Goal: Find specific page/section: Find specific page/section

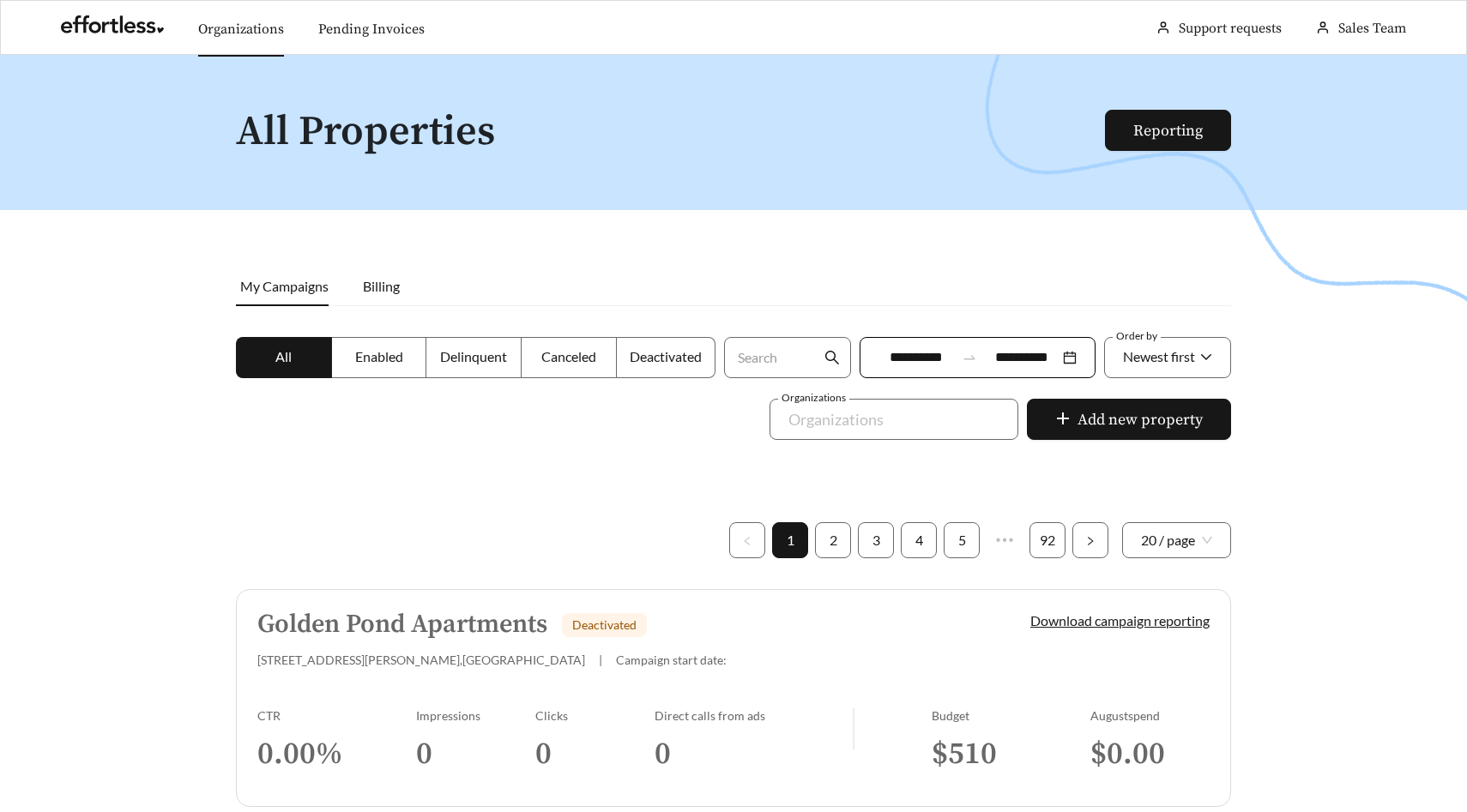
click at [233, 34] on link "Organizations" at bounding box center [241, 30] width 86 height 17
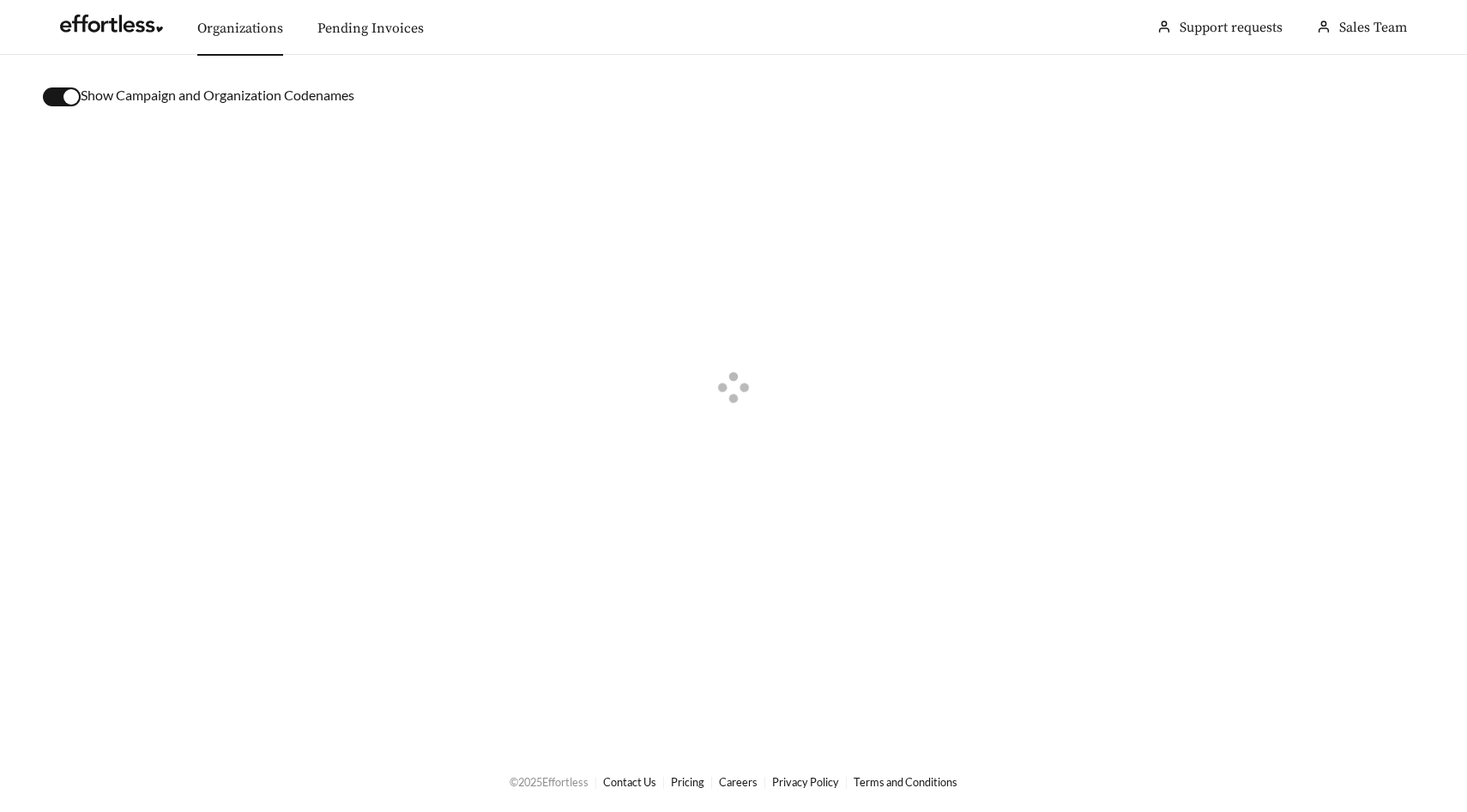
click at [75, 103] on div "button" at bounding box center [72, 97] width 16 height 16
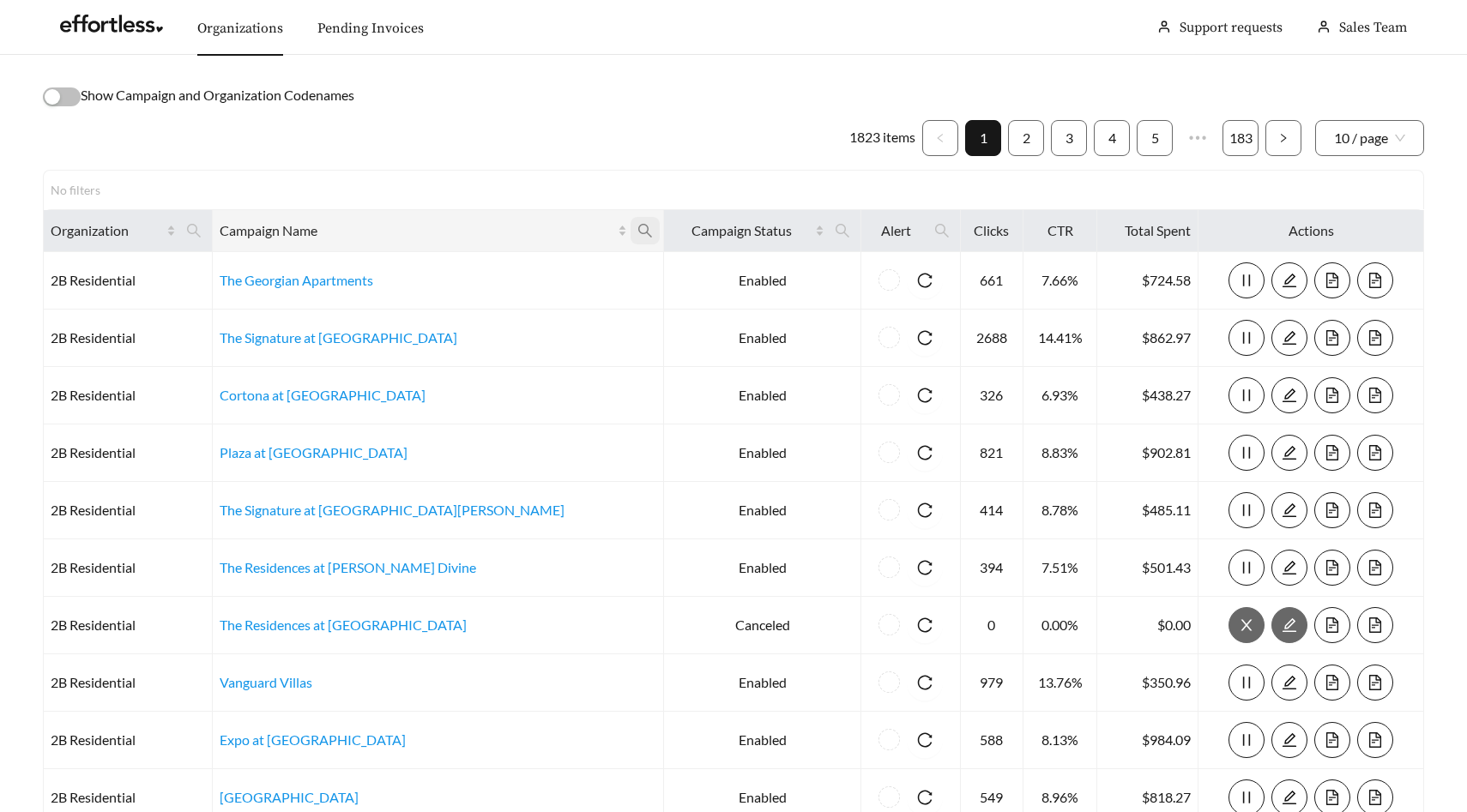
click at [637, 233] on icon "search" at bounding box center [645, 231] width 16 height 16
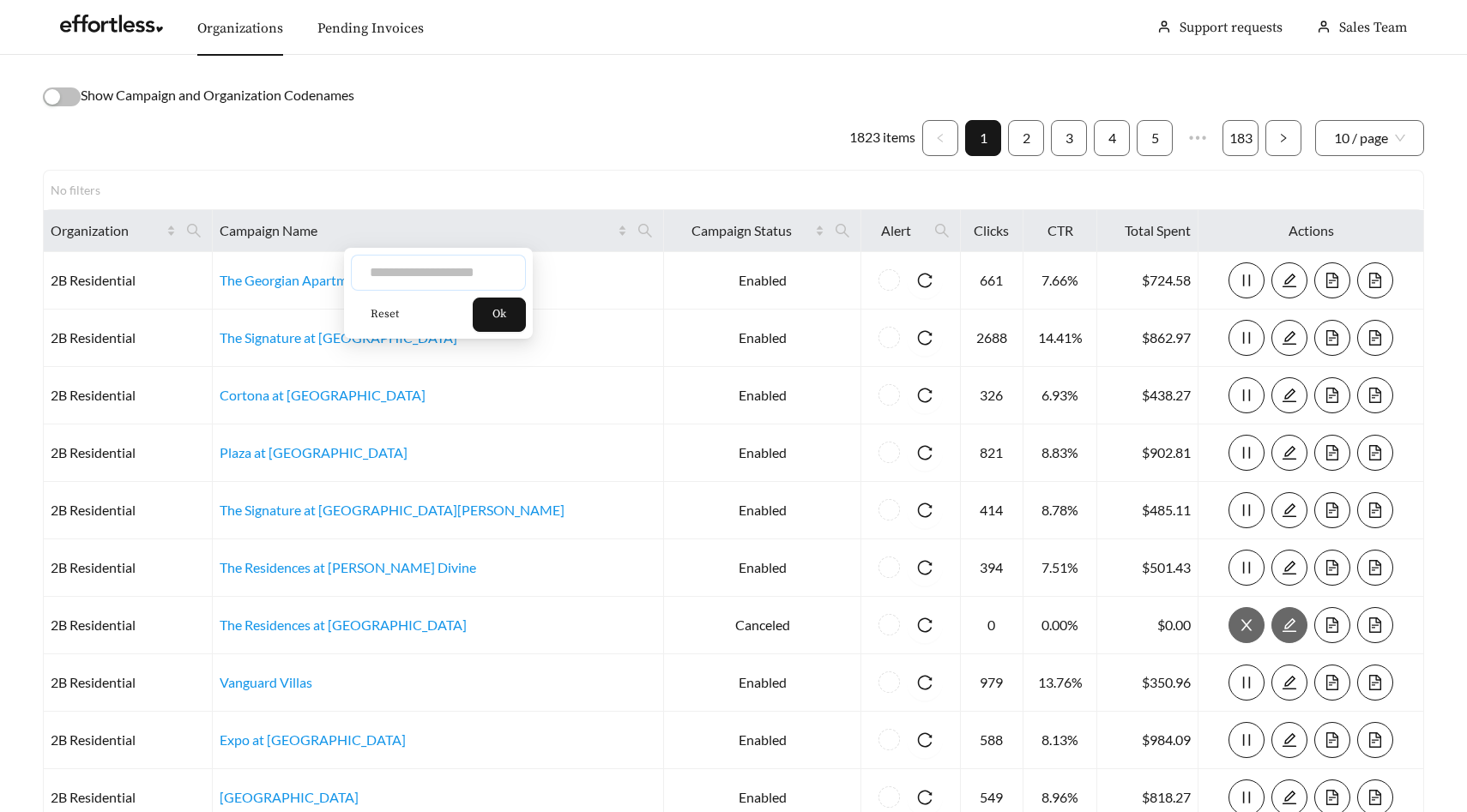
click at [441, 275] on input "text" at bounding box center [438, 272] width 175 height 36
type input "*"
type input "**********"
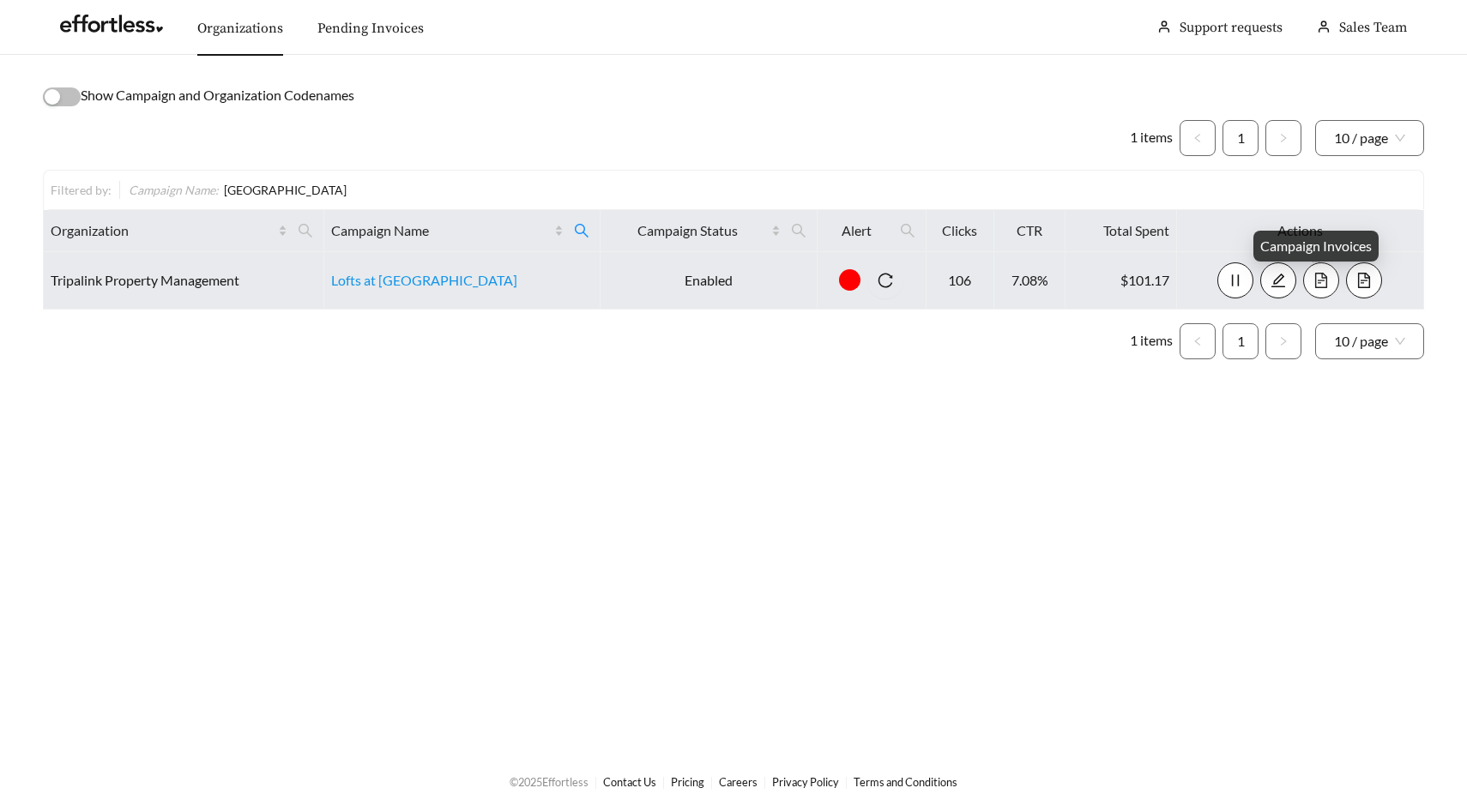
click at [1328, 279] on span "file-text" at bounding box center [1320, 281] width 34 height 16
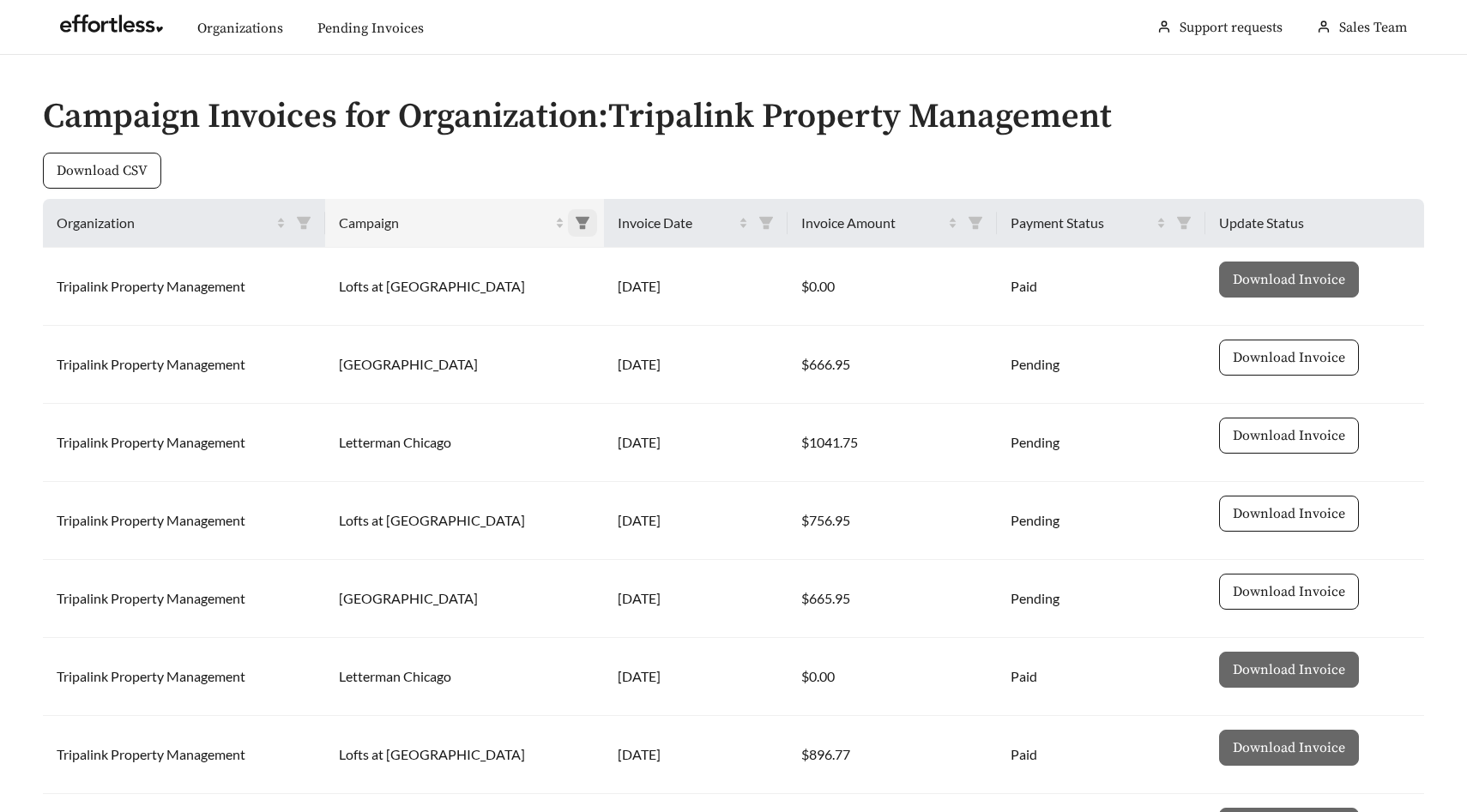
click at [576, 224] on icon "filter" at bounding box center [583, 223] width 14 height 12
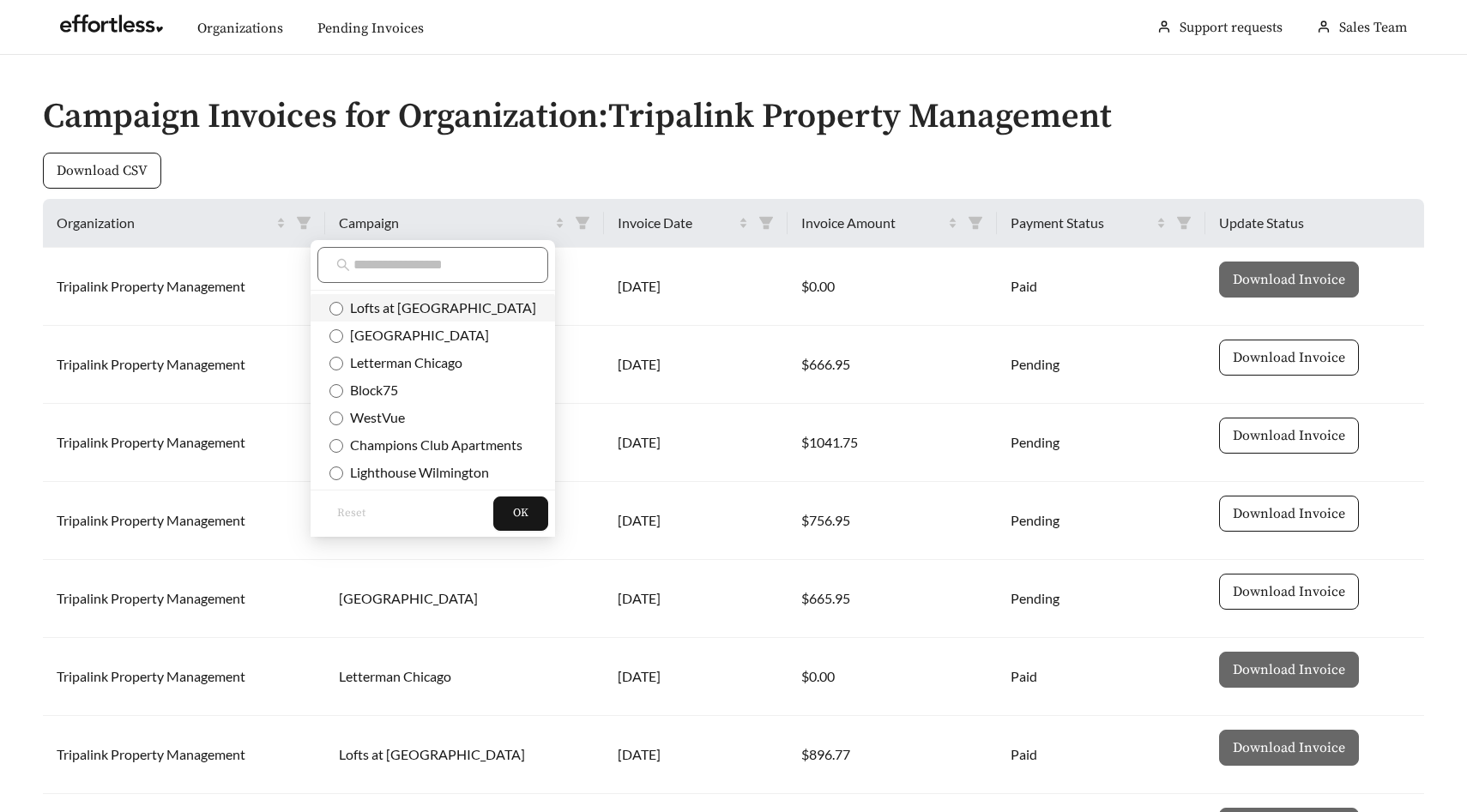
click at [445, 309] on span "Lofts at Gold Street" at bounding box center [439, 307] width 193 height 17
click at [513, 508] on span "OK" at bounding box center [521, 514] width 16 height 17
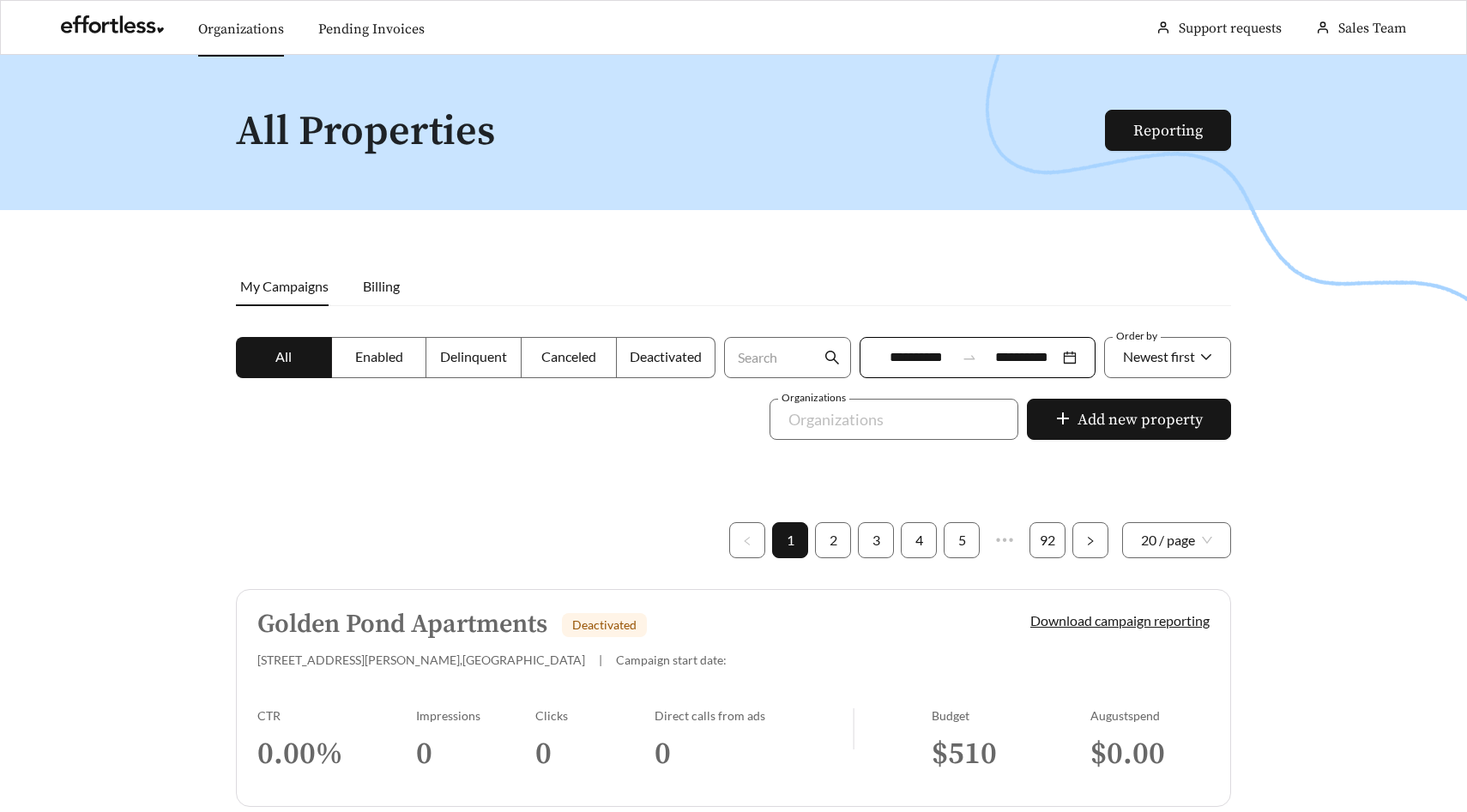
click at [228, 32] on link "Organizations" at bounding box center [241, 30] width 86 height 17
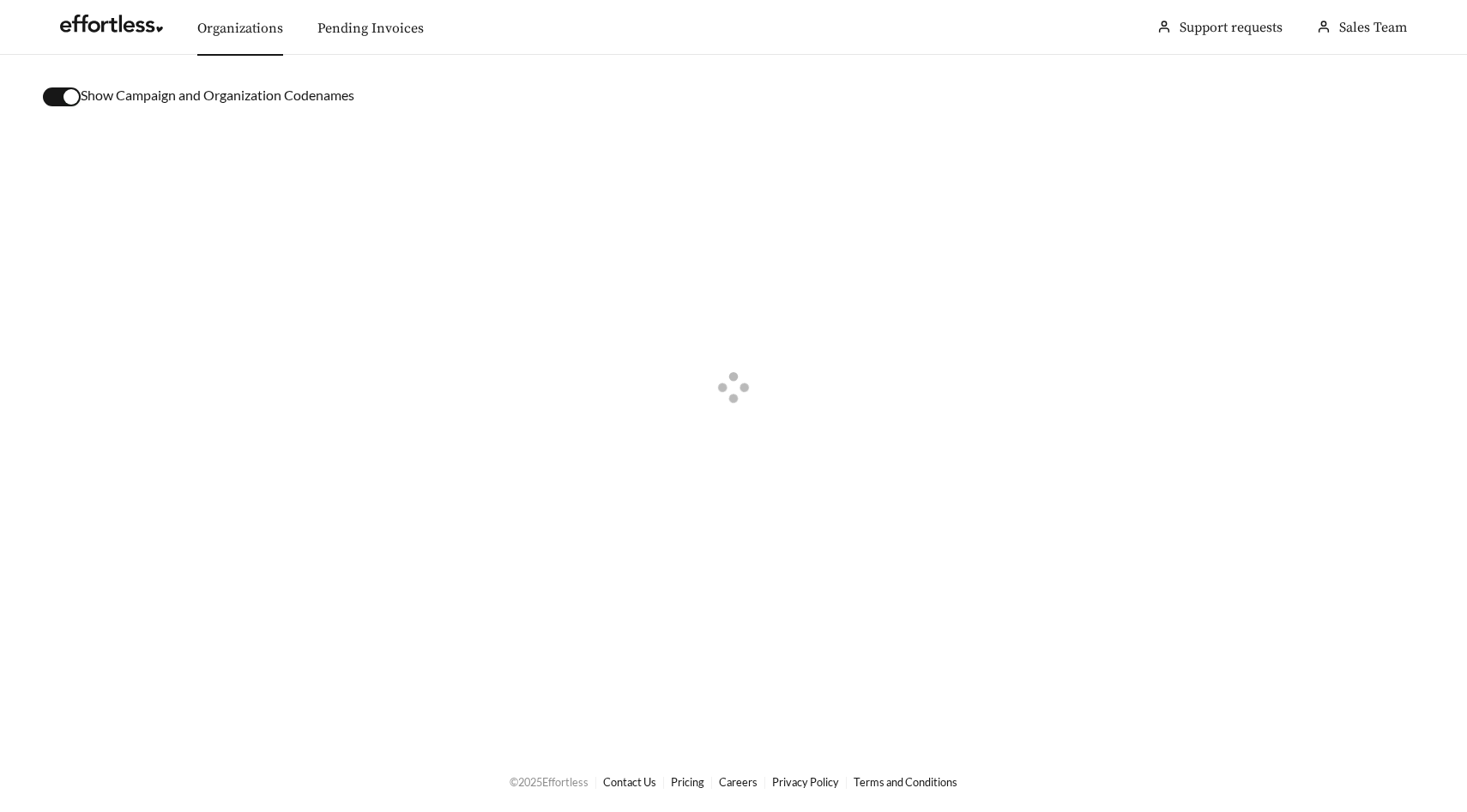
click at [74, 99] on div "button" at bounding box center [72, 97] width 16 height 16
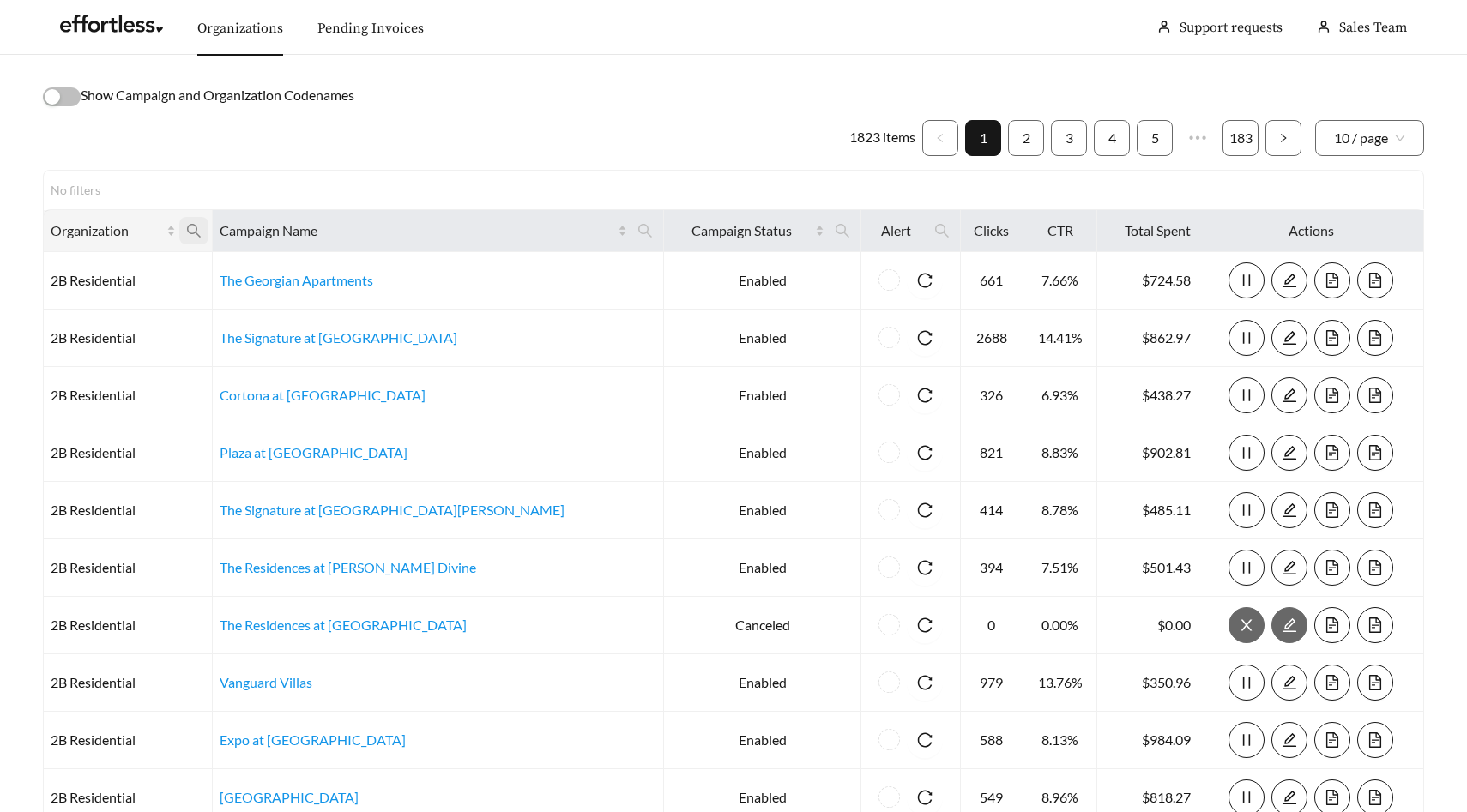
click at [202, 230] on icon "search" at bounding box center [194, 231] width 16 height 16
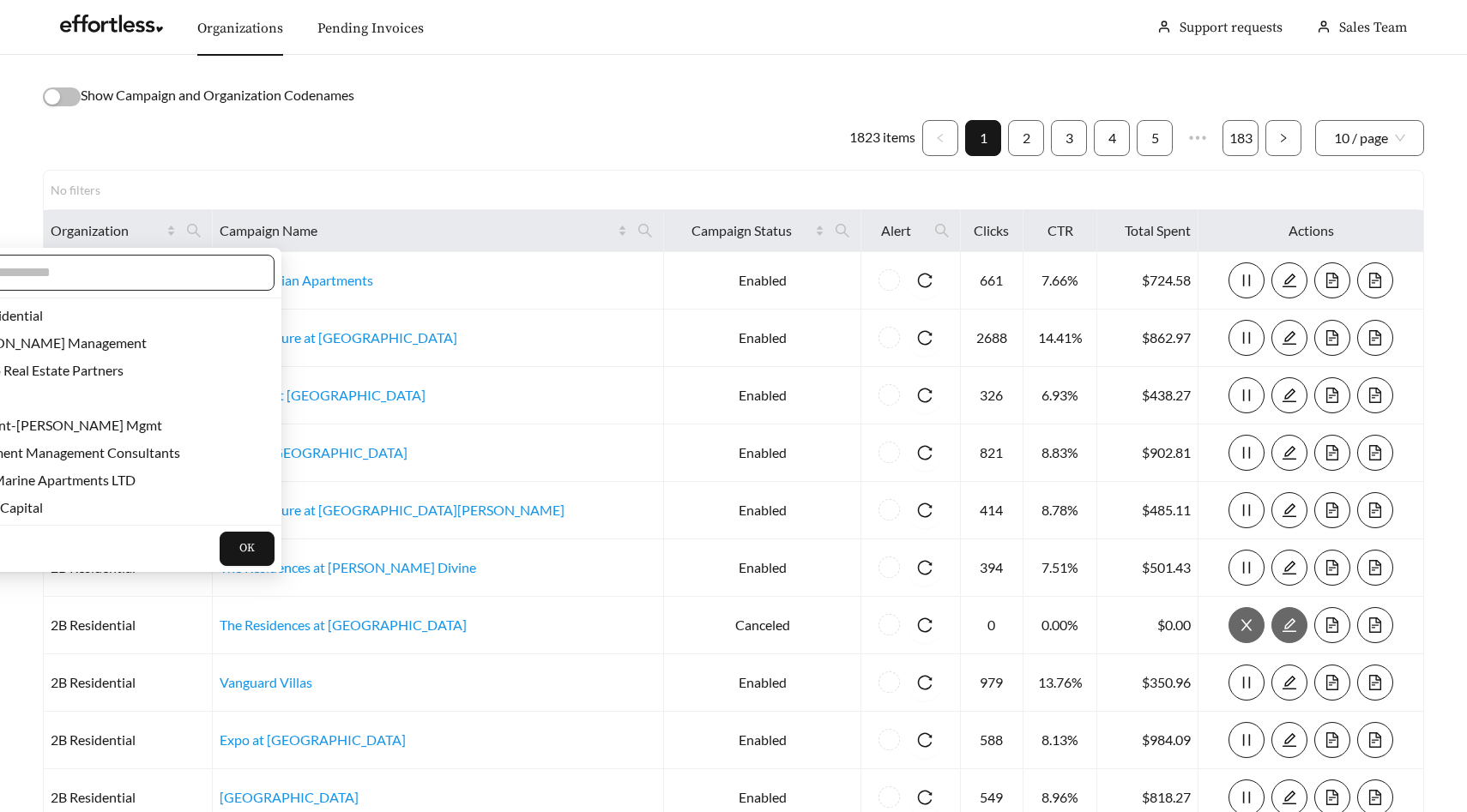
click at [200, 279] on input "text" at bounding box center [108, 273] width 294 height 21
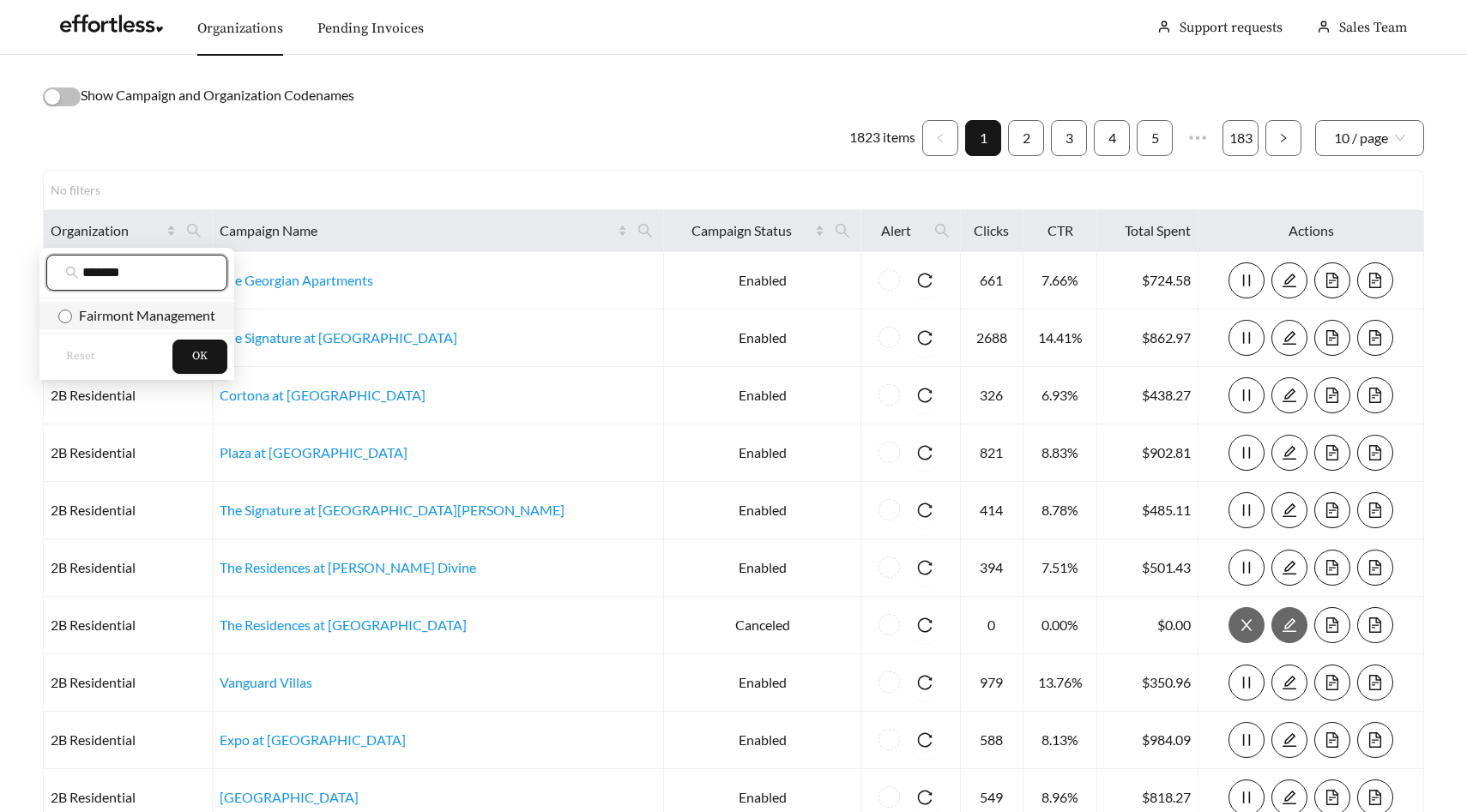
type input "*******"
click at [197, 318] on span "Fairmont Management" at bounding box center [144, 315] width 143 height 17
click at [205, 345] on button "OK" at bounding box center [200, 356] width 55 height 34
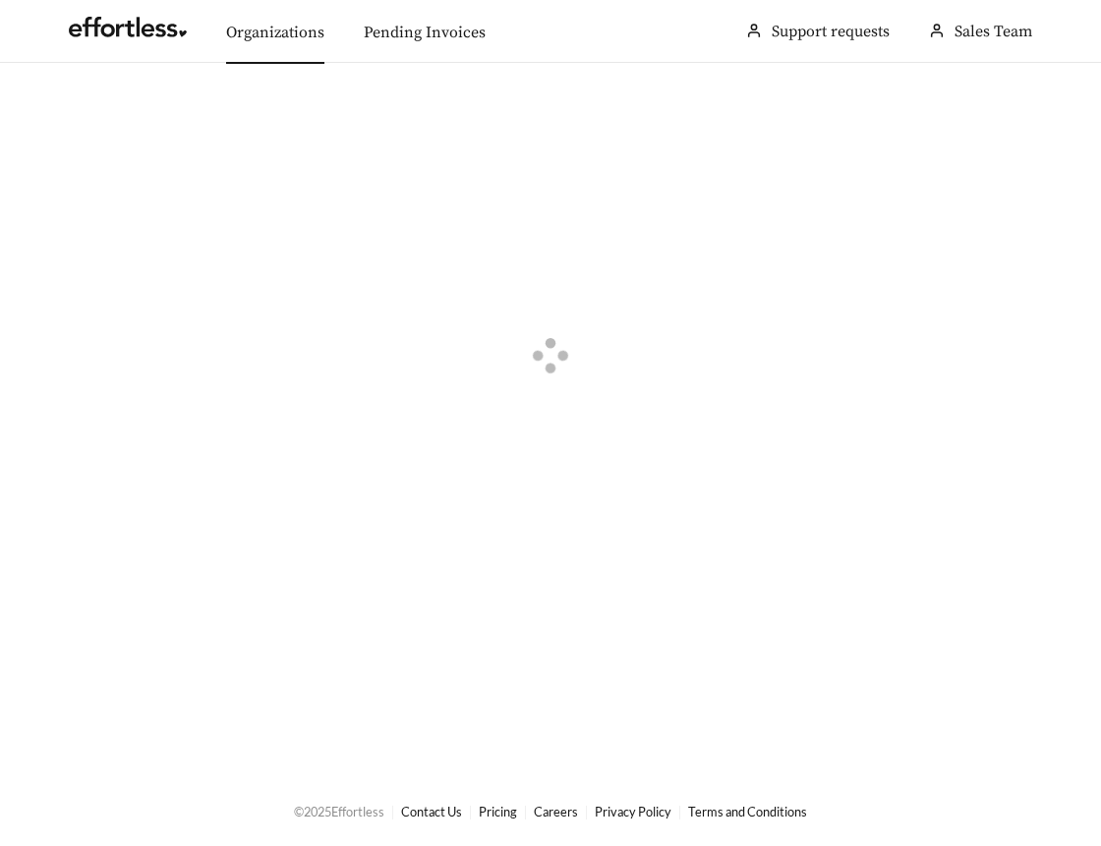
click at [282, 34] on link "Organizations" at bounding box center [275, 33] width 98 height 20
click at [76, 112] on div "button" at bounding box center [82, 111] width 18 height 18
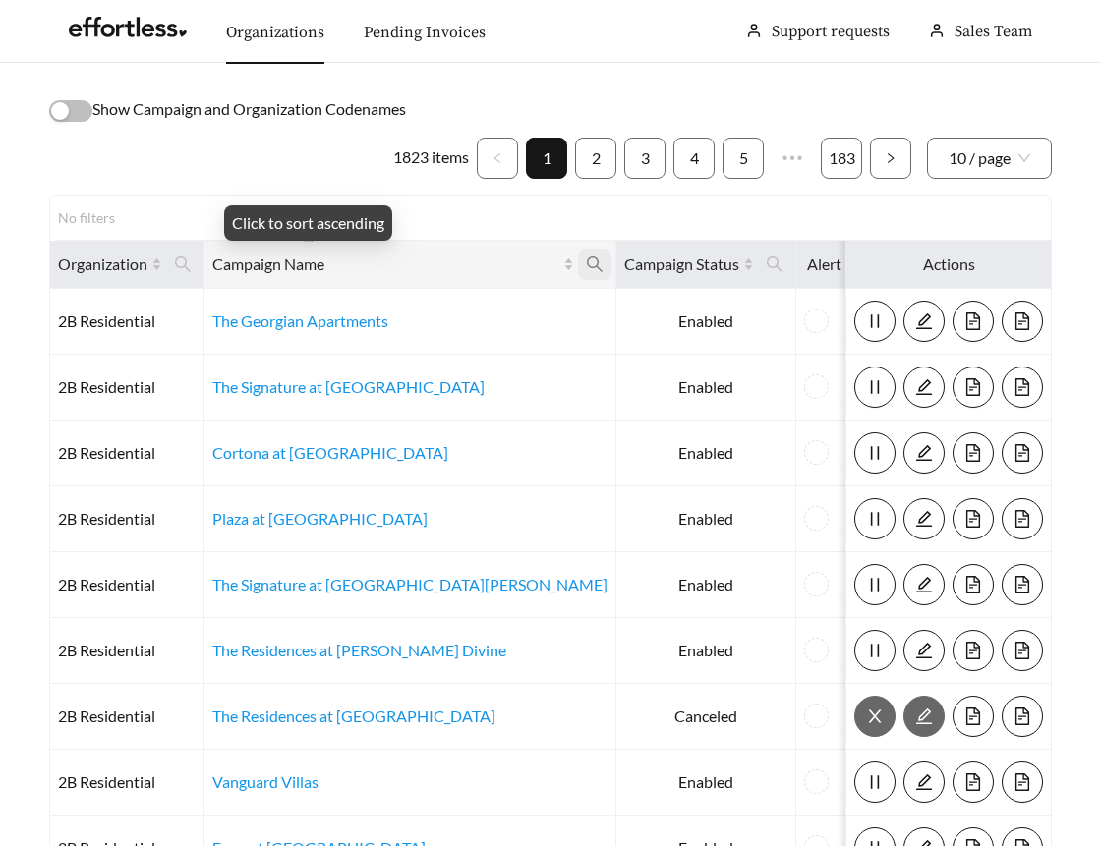
click at [587, 264] on icon "search" at bounding box center [595, 265] width 16 height 16
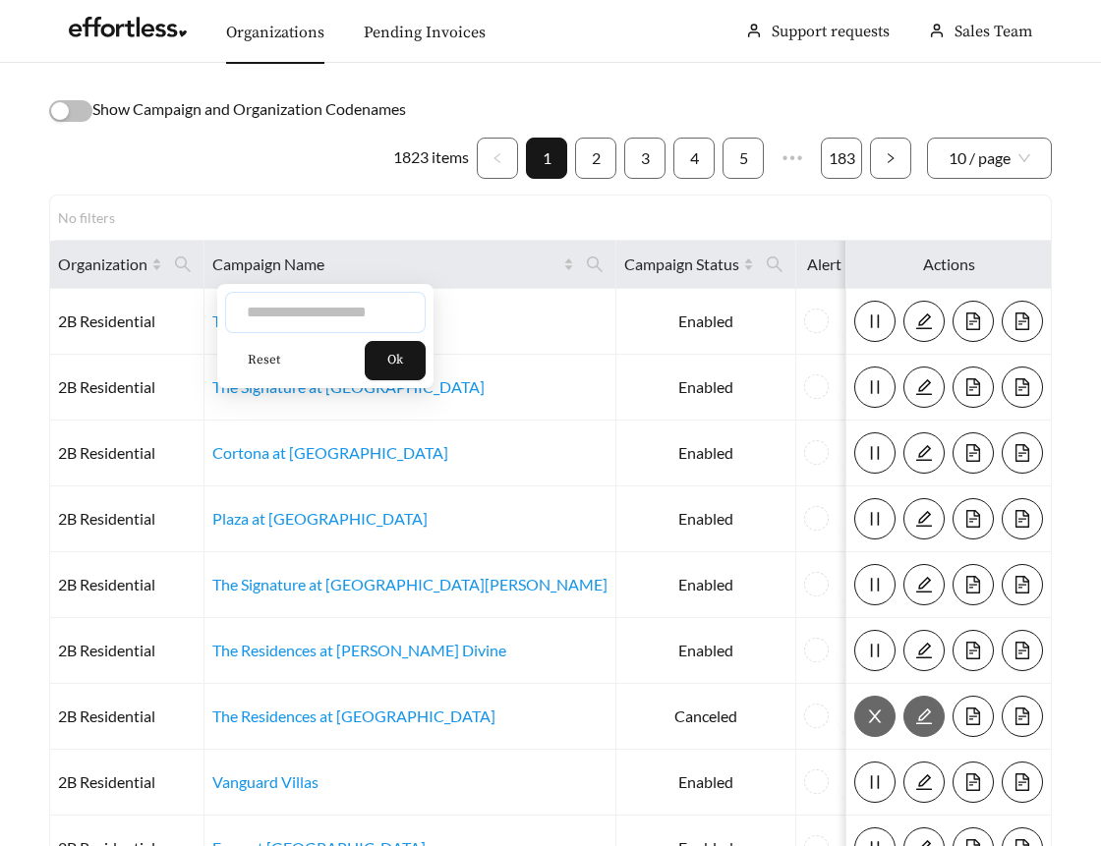
click at [333, 308] on input "text" at bounding box center [325, 312] width 201 height 41
type input "**********"
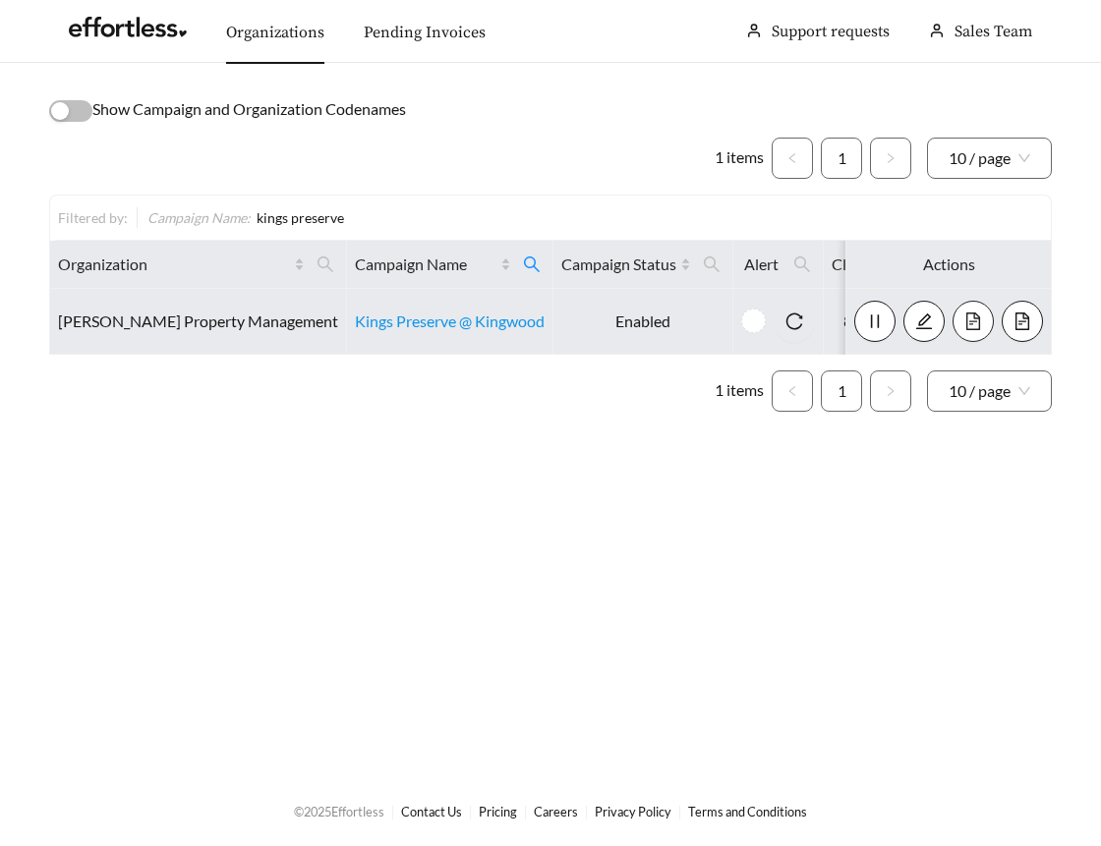
click at [972, 322] on icon "file-text" at bounding box center [973, 322] width 18 height 18
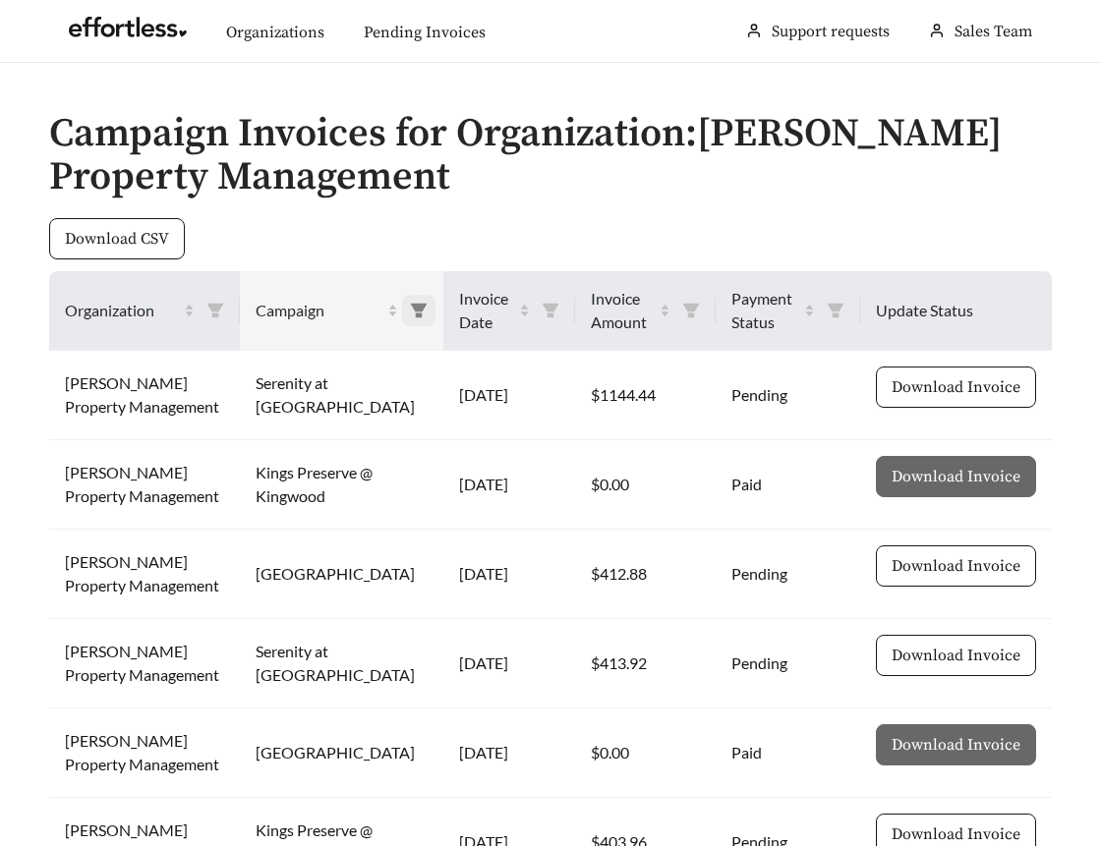
click at [410, 311] on icon "filter" at bounding box center [419, 311] width 18 height 18
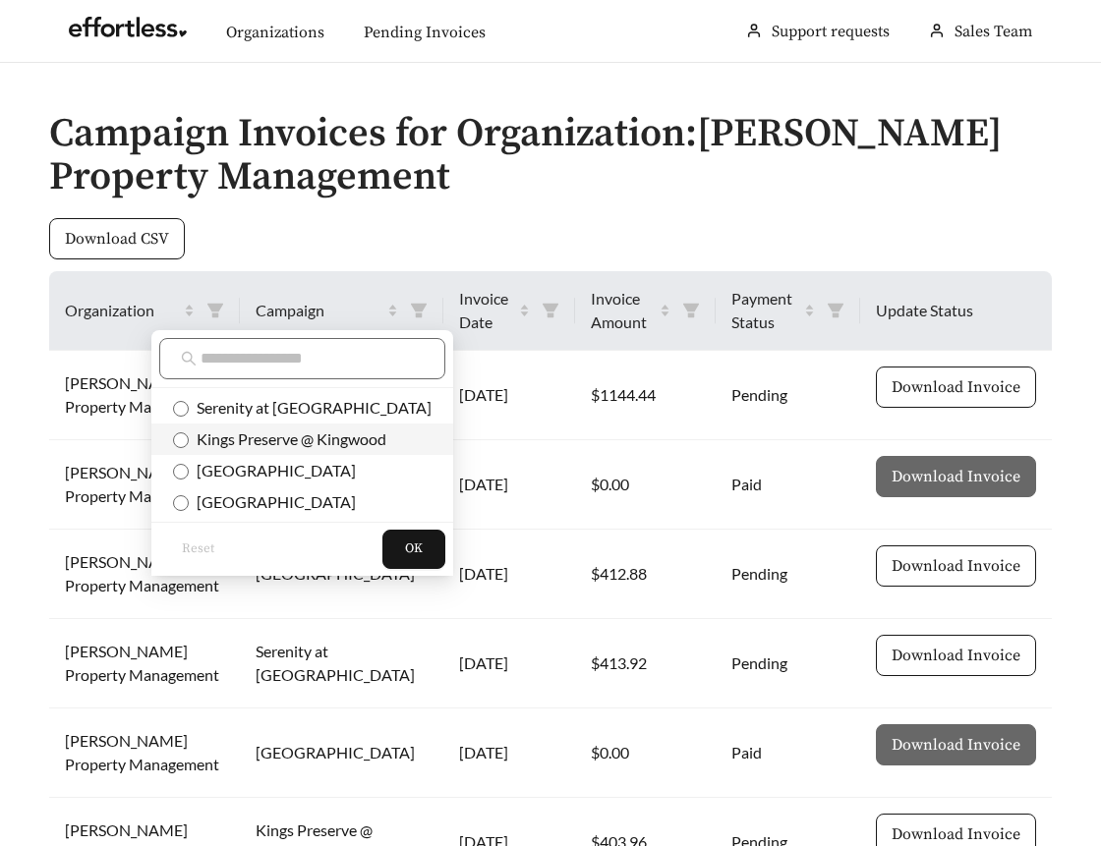
click at [319, 439] on span "Kings Preserve @ Kingwood" at bounding box center [288, 439] width 198 height 19
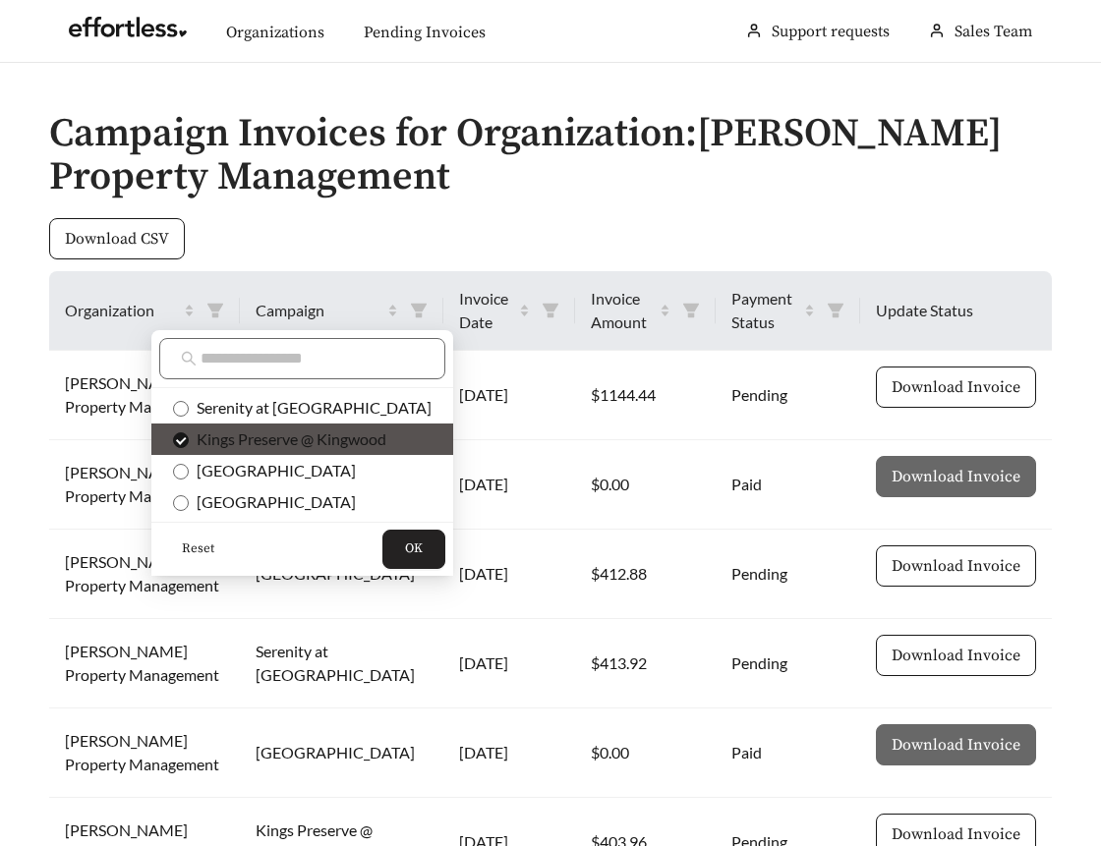
click at [405, 544] on span "OK" at bounding box center [414, 550] width 18 height 20
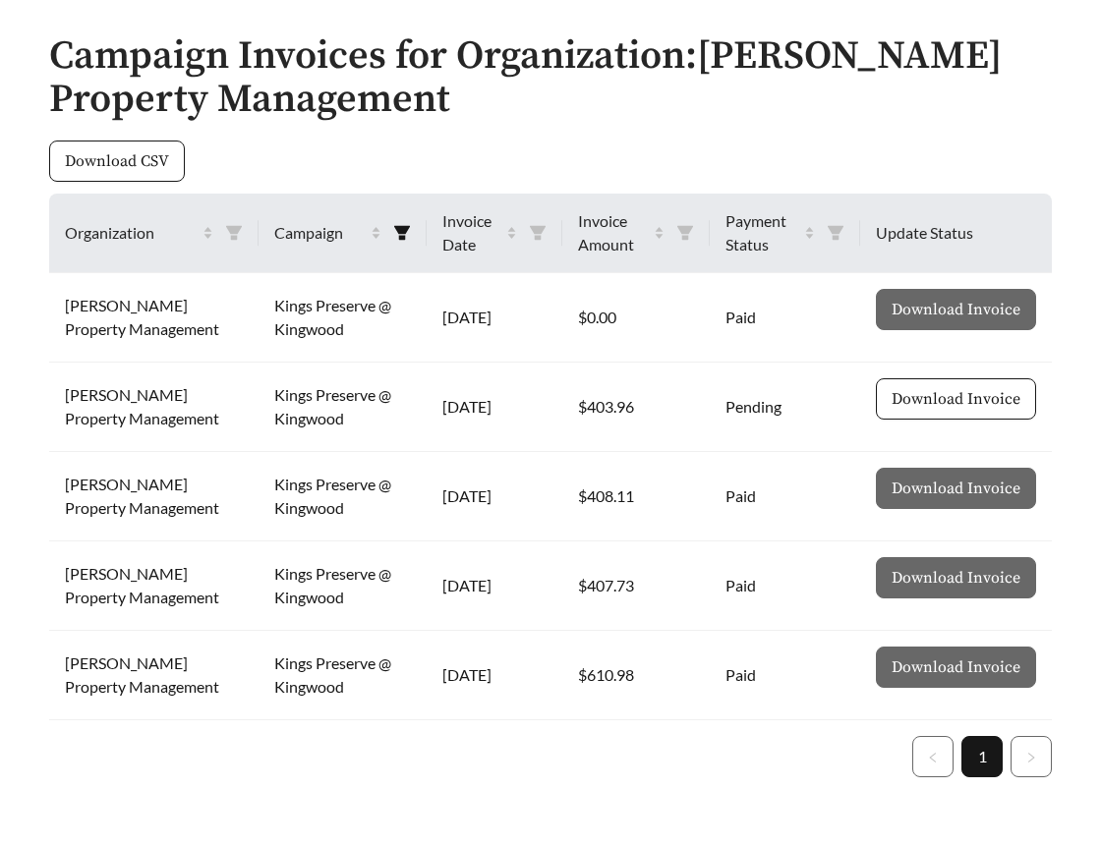
scroll to position [145, 0]
